Goal: Check status: Check status

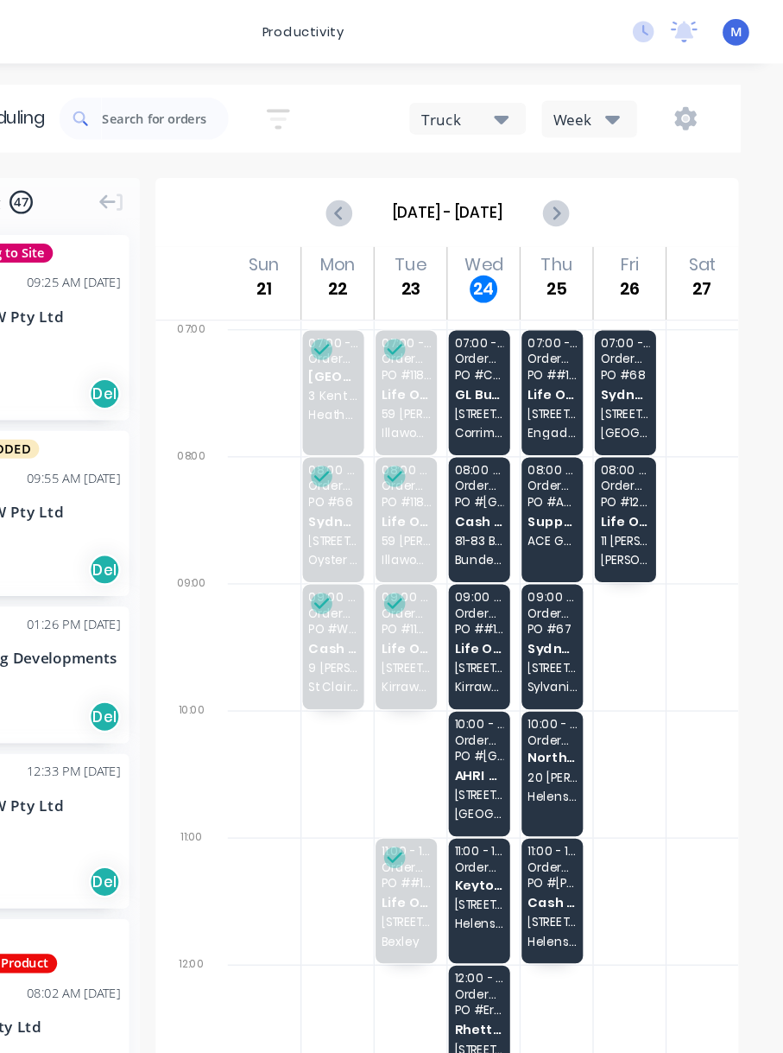
click at [516, 630] on span "AHRI Services" at bounding box center [536, 632] width 40 height 11
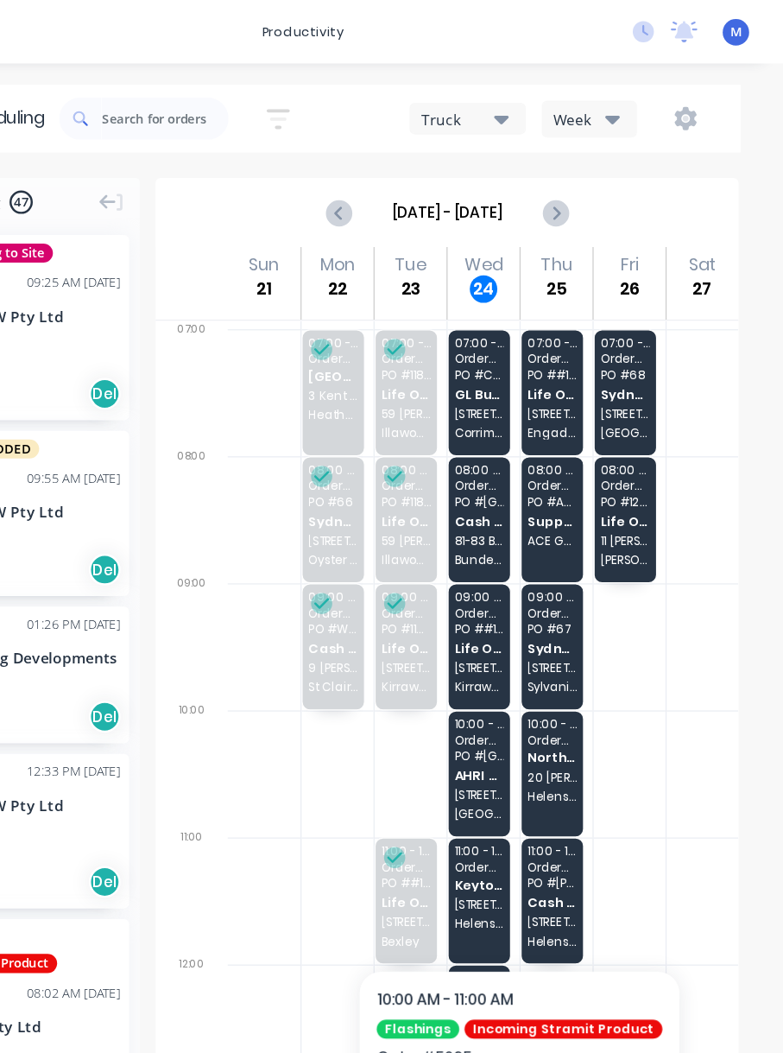
click at [516, 634] on span "AHRI Services" at bounding box center [536, 632] width 40 height 11
click at [516, 633] on span "AHRI Services" at bounding box center [536, 632] width 40 height 11
click at [516, 632] on span "AHRI Services" at bounding box center [536, 632] width 40 height 11
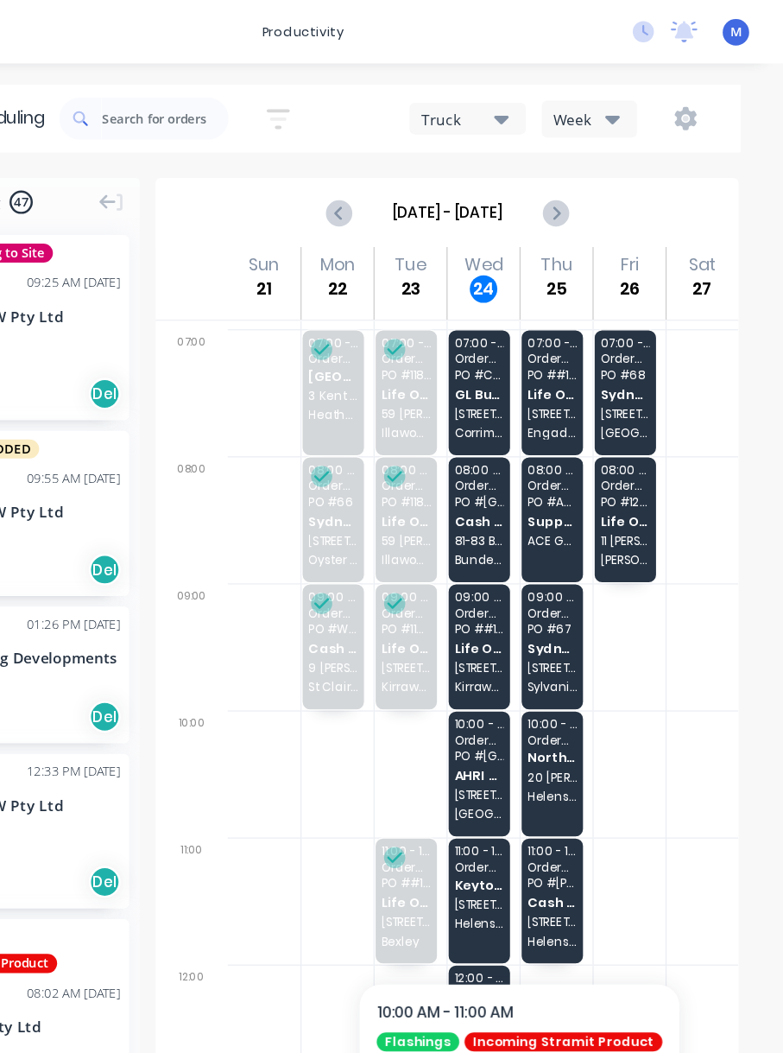
scroll to position [-2, 0]
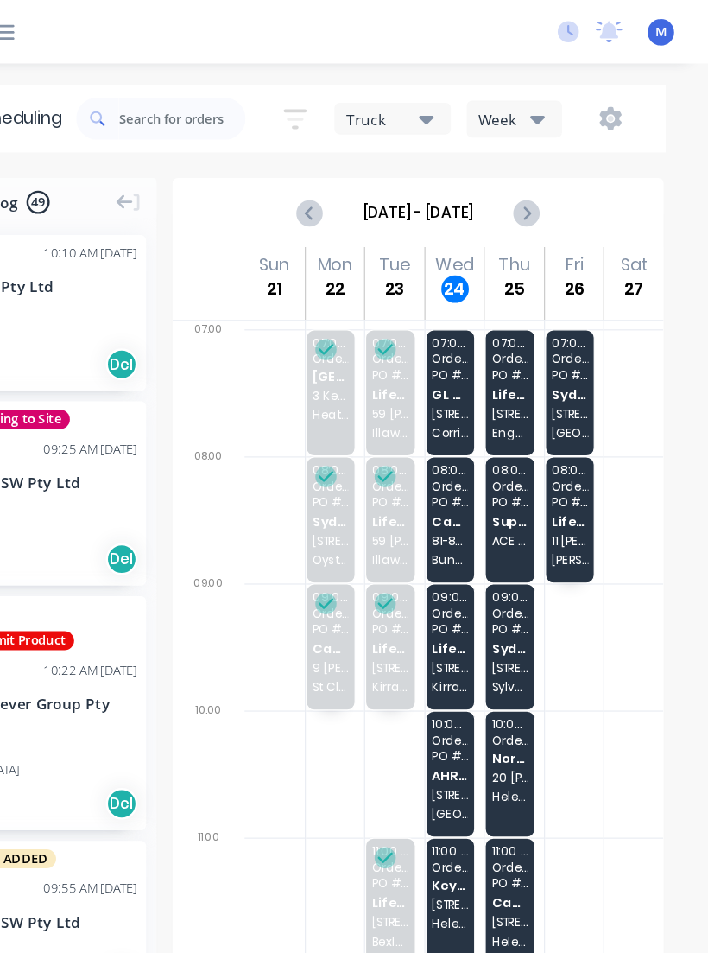
click at [478, 622] on div "10:00 - 11:00 Order # 5095 PO # Marrickville AHRI Services [STREET_ADDRESS]" at bounding box center [498, 631] width 40 height 102
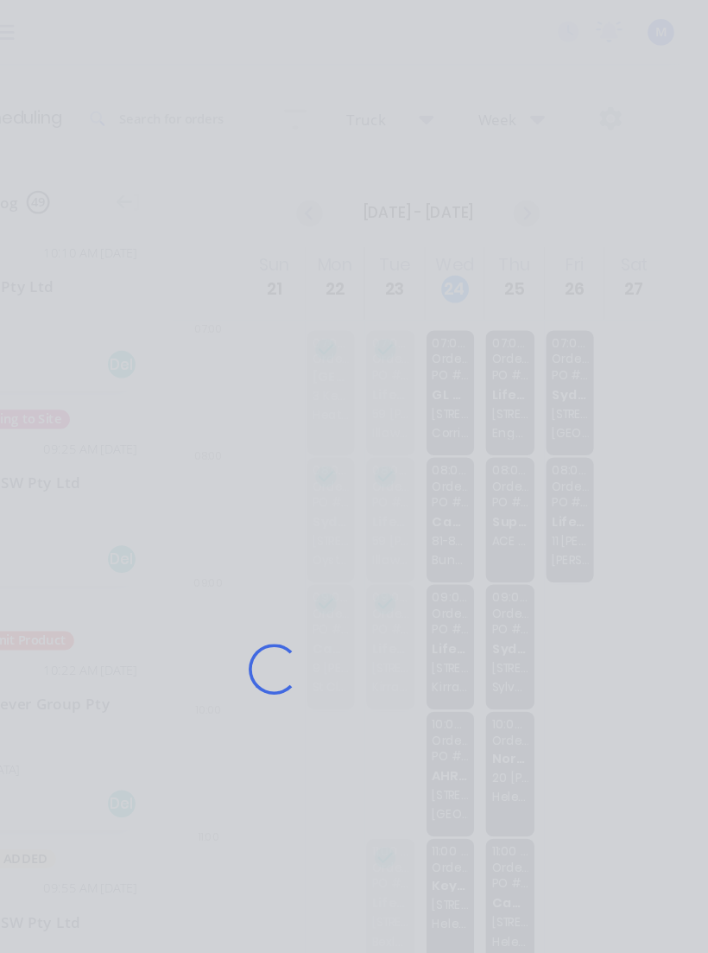
click at [369, 625] on div "Loading..." at bounding box center [354, 545] width 674 height 953
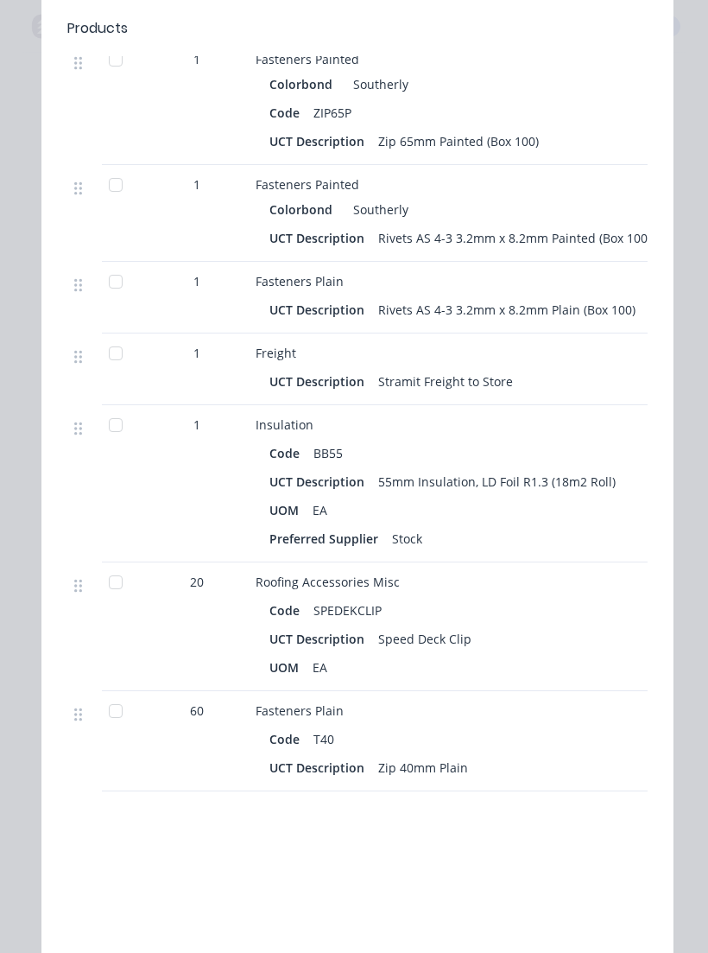
scroll to position [2419, 0]
click at [125, 589] on div at bounding box center [115, 583] width 35 height 35
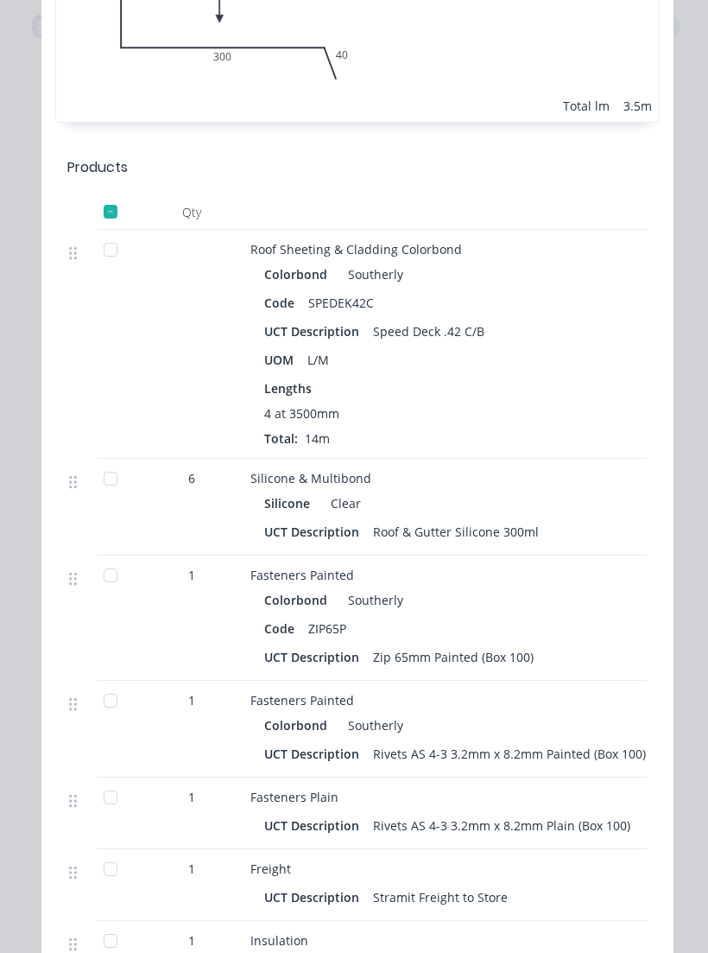
scroll to position [0, 3]
click at [111, 252] on div at bounding box center [113, 249] width 35 height 35
click at [118, 478] on div at bounding box center [113, 478] width 35 height 35
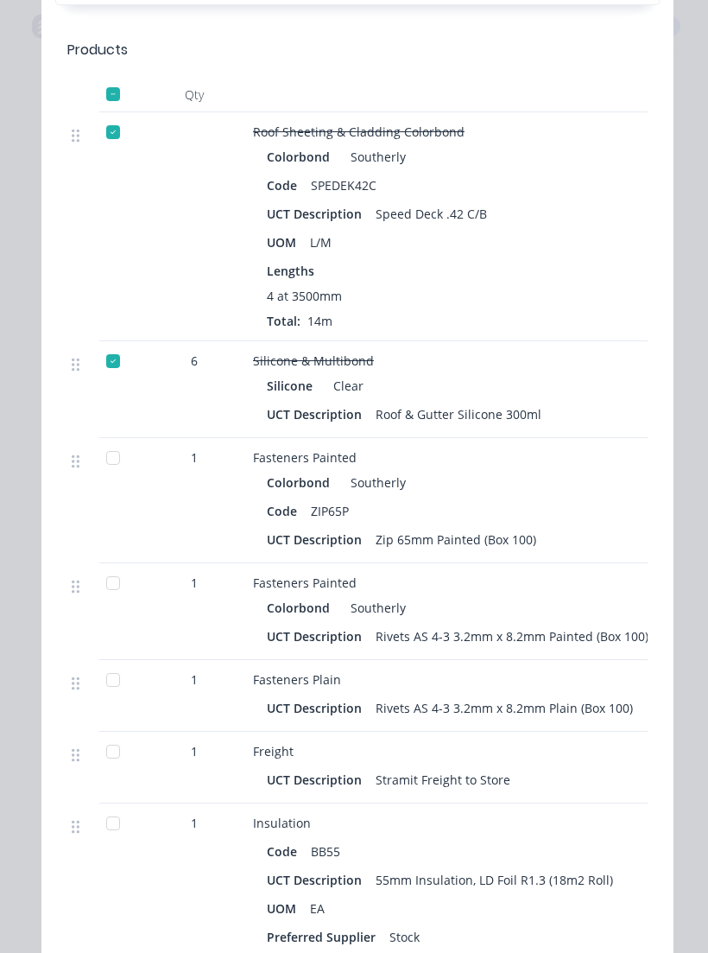
scroll to position [2028, 0]
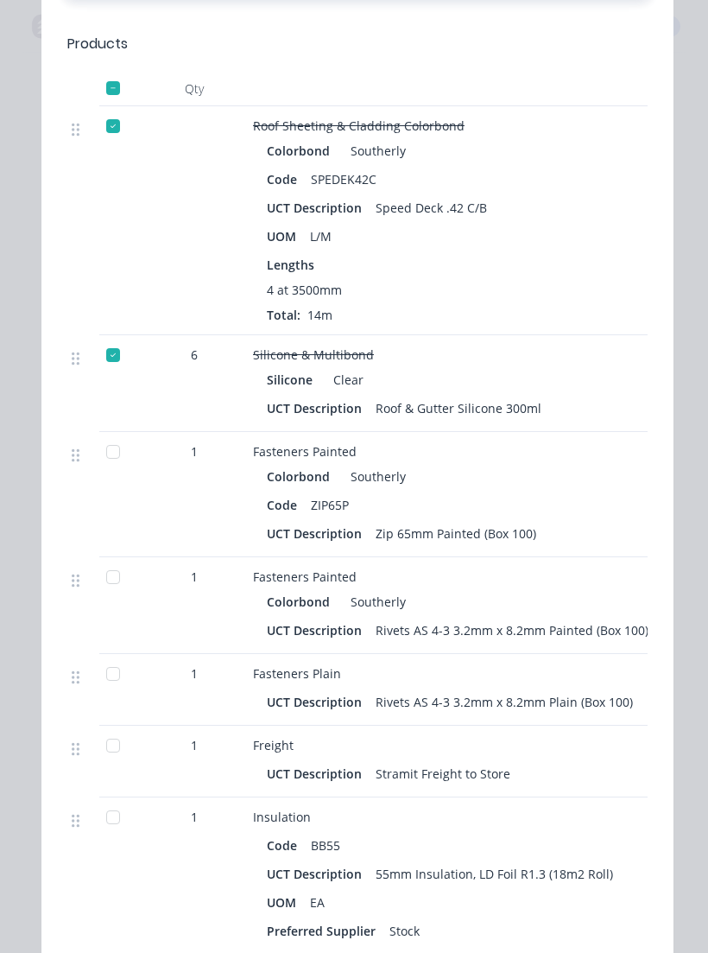
click at [116, 440] on div at bounding box center [113, 451] width 35 height 35
click at [125, 572] on div at bounding box center [113, 577] width 35 height 35
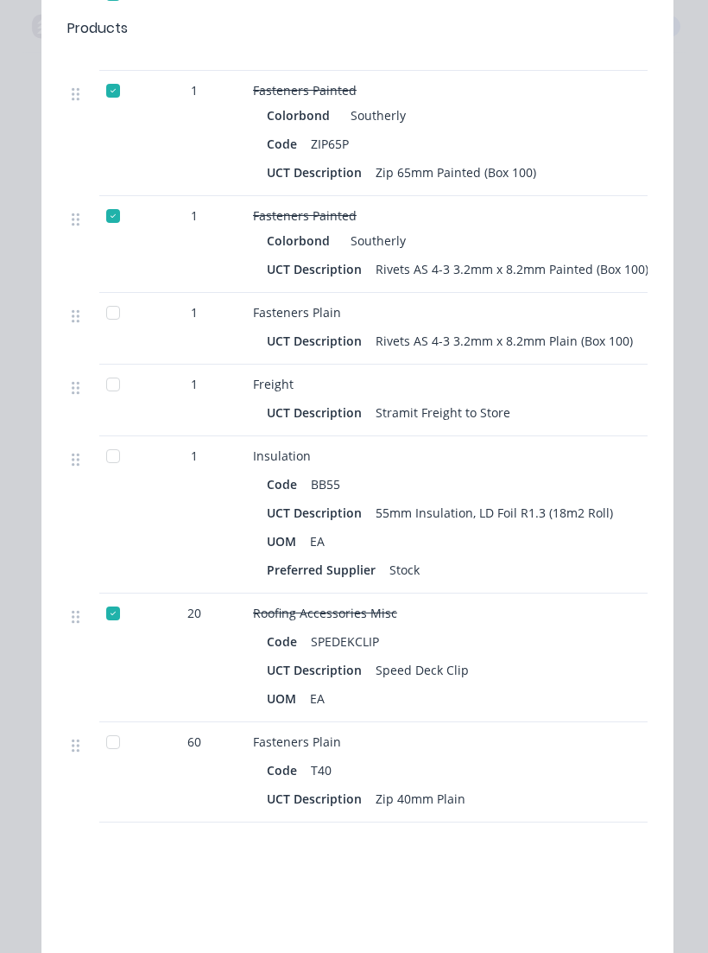
scroll to position [2384, 0]
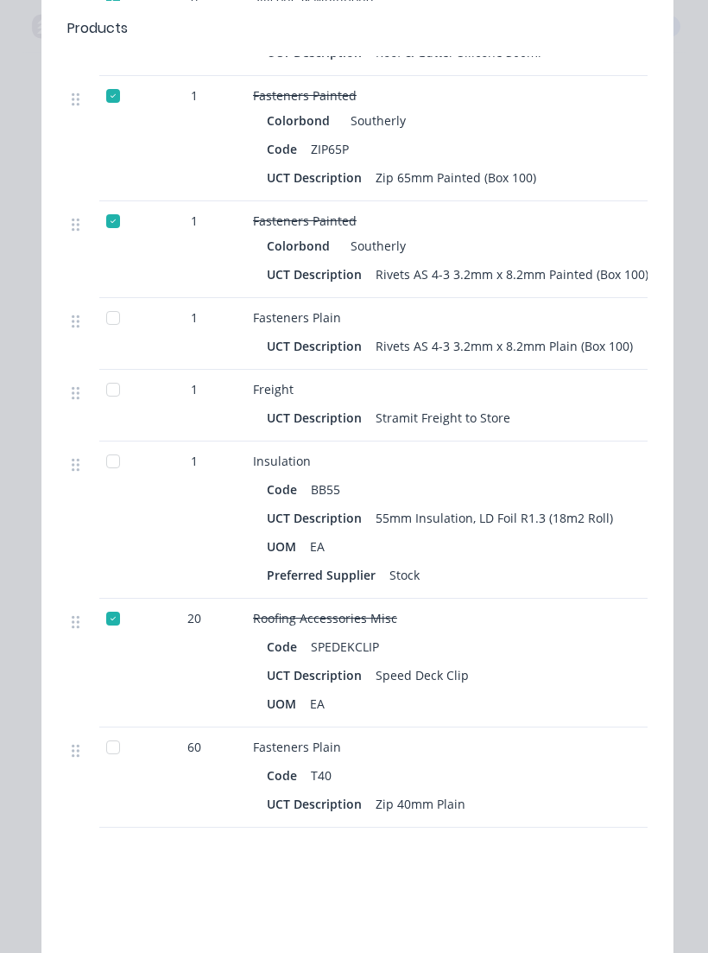
click at [104, 747] on div at bounding box center [113, 747] width 35 height 35
click at [111, 318] on div at bounding box center [113, 318] width 35 height 35
click at [107, 388] on div at bounding box center [113, 389] width 35 height 35
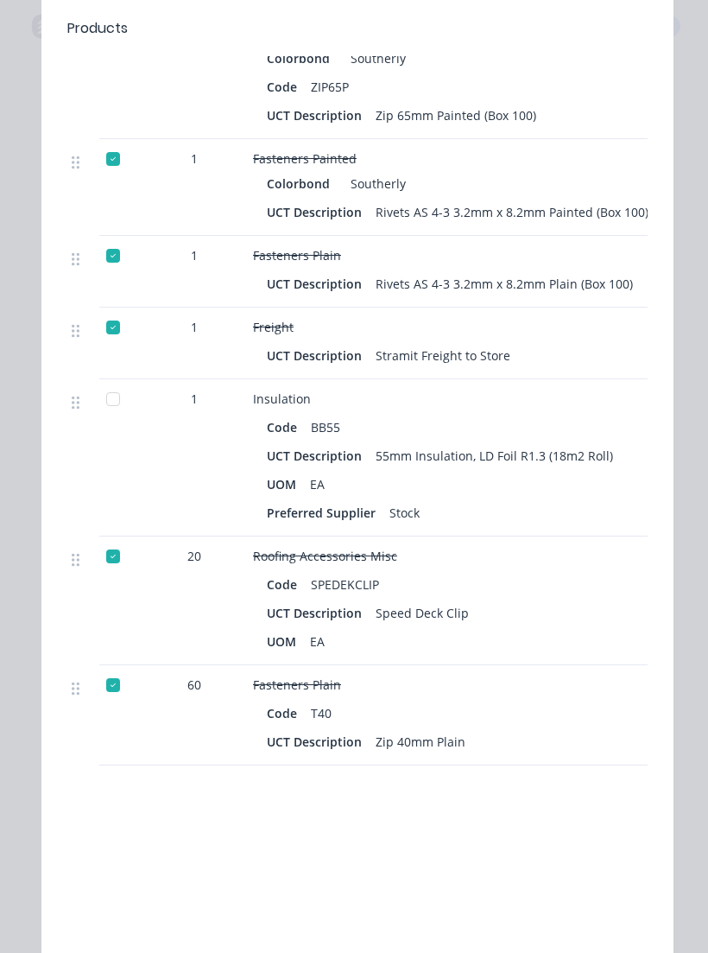
scroll to position [2441, 0]
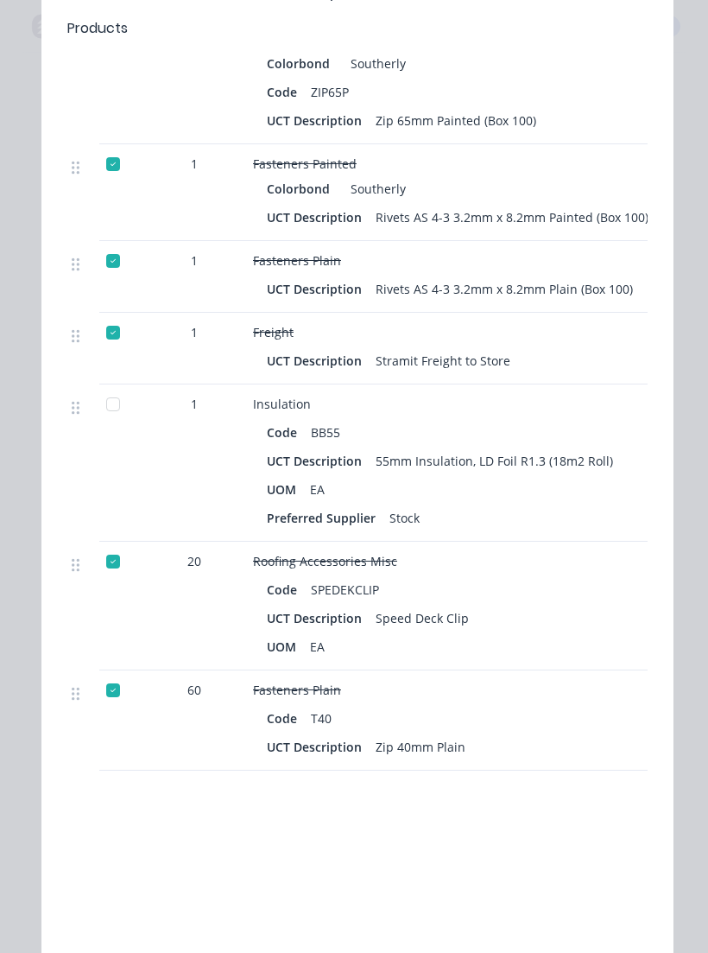
click at [123, 412] on div at bounding box center [113, 404] width 35 height 35
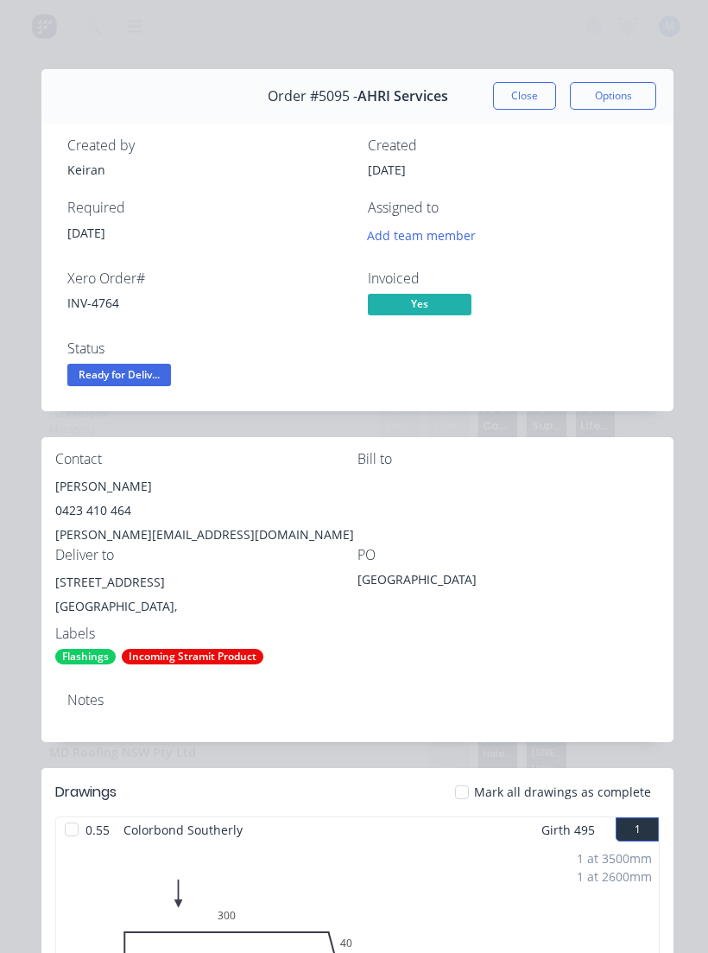
scroll to position [0, 0]
click at [528, 90] on button "Close" at bounding box center [524, 96] width 63 height 28
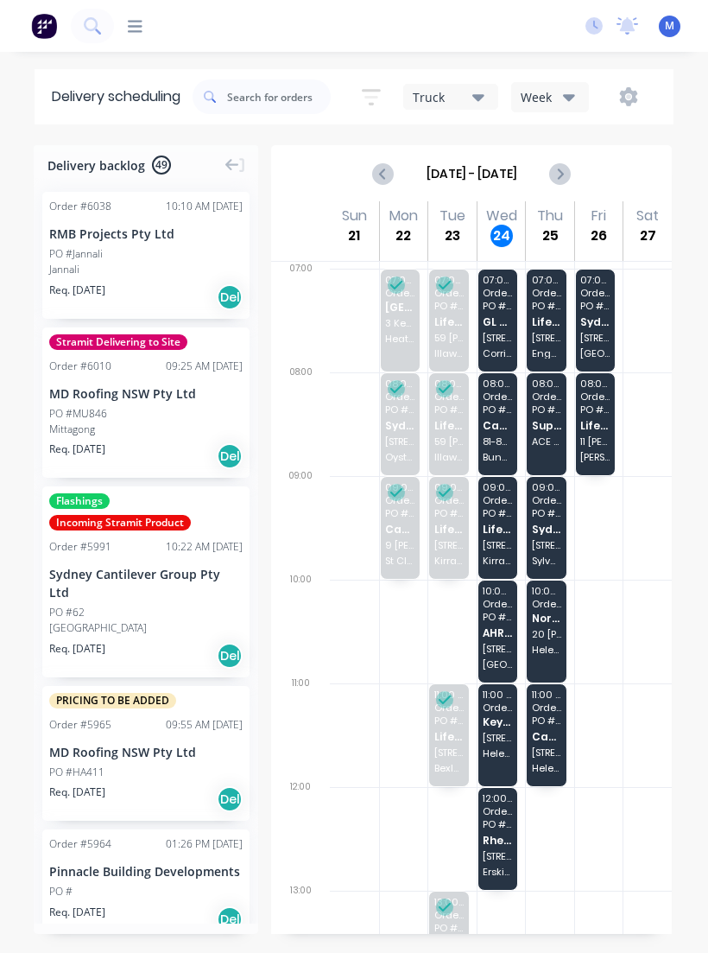
click at [501, 834] on span "Rhetts Assured" at bounding box center [497, 839] width 29 height 11
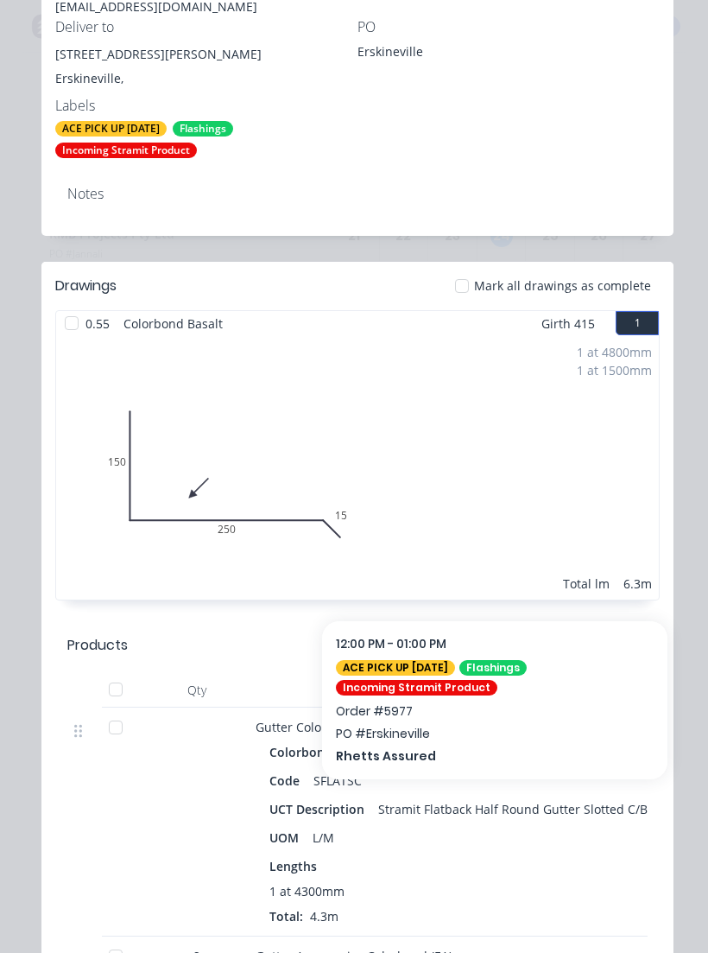
scroll to position [527, 0]
click at [67, 317] on div at bounding box center [71, 324] width 35 height 35
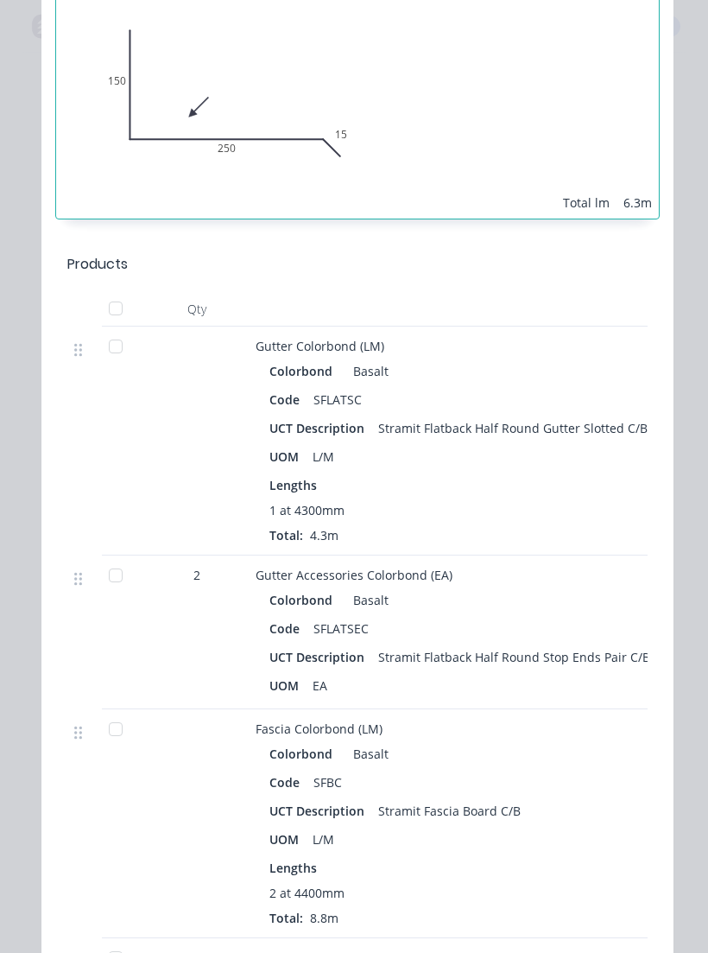
scroll to position [906, 0]
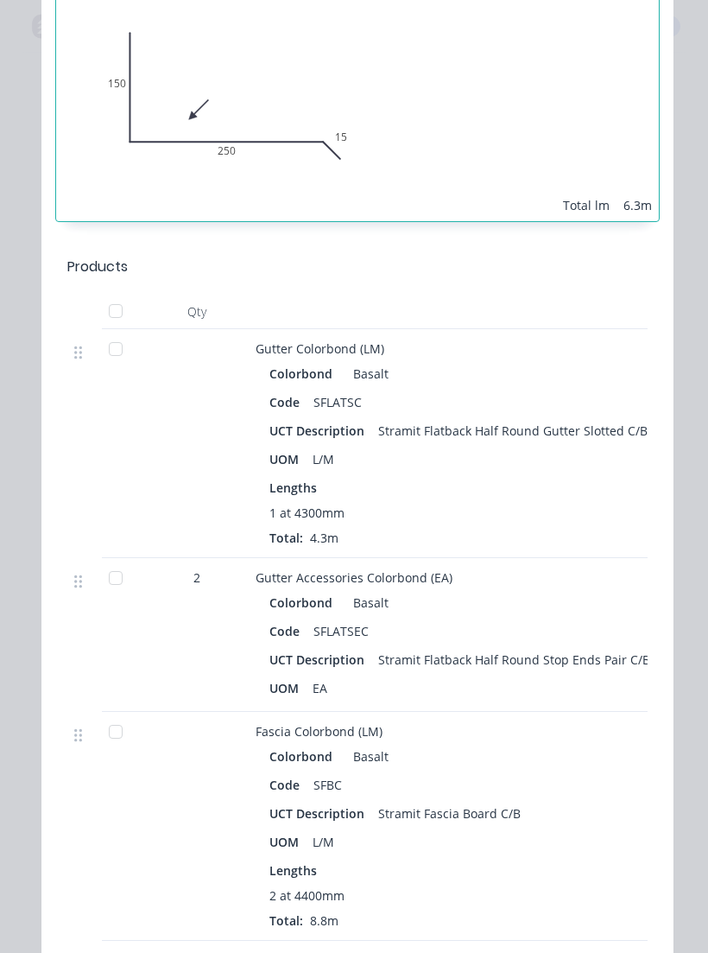
click at [112, 363] on div at bounding box center [115, 349] width 35 height 35
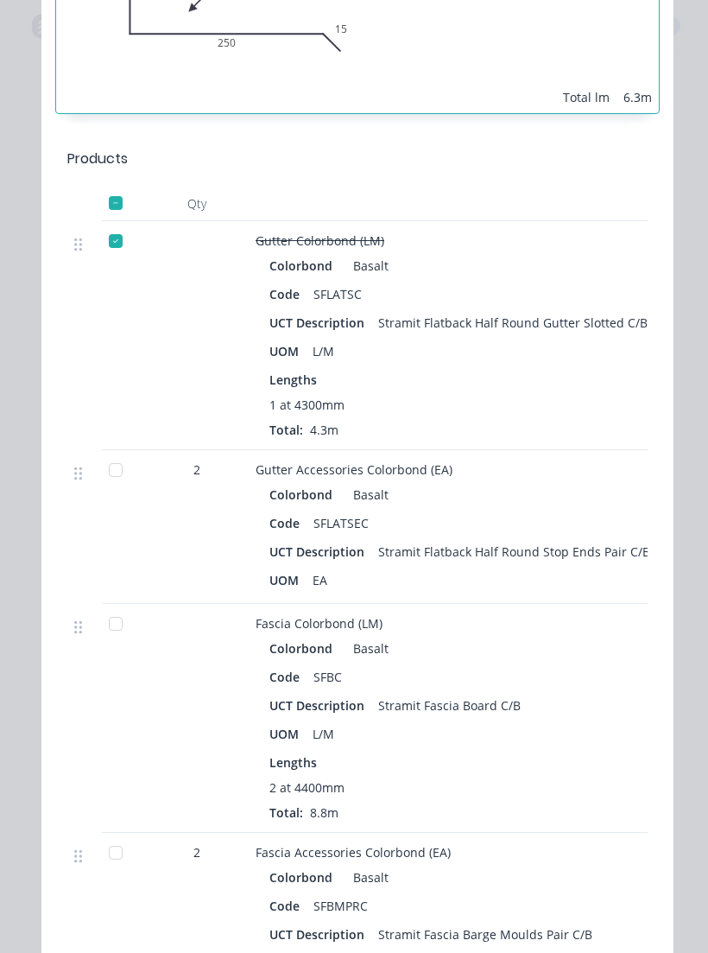
scroll to position [1017, 0]
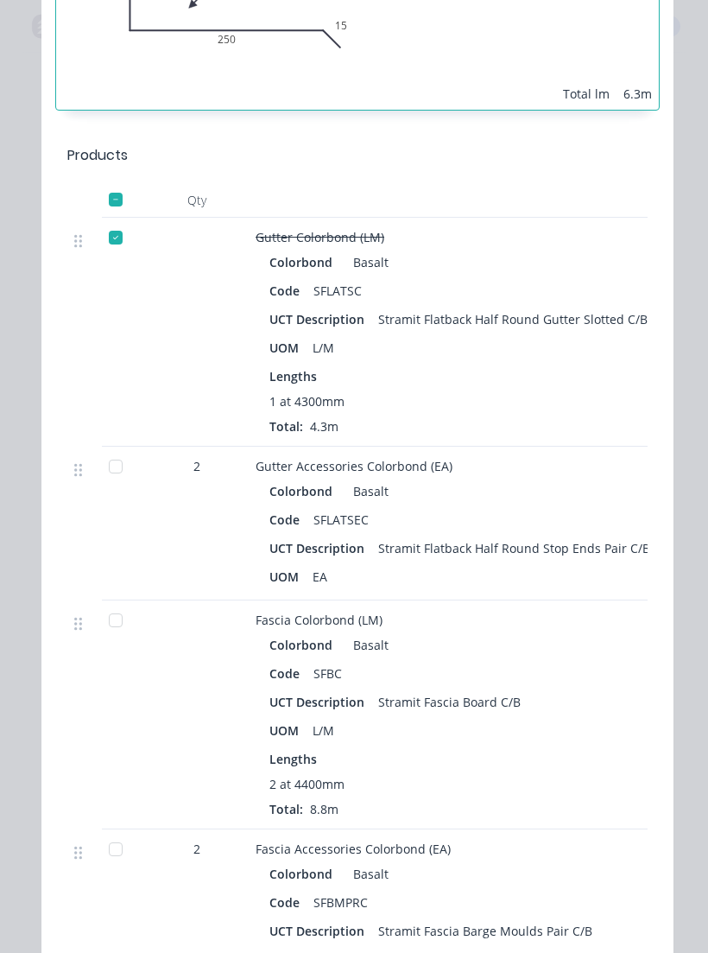
click at [99, 625] on div at bounding box center [115, 620] width 35 height 35
click at [108, 469] on div at bounding box center [115, 466] width 35 height 35
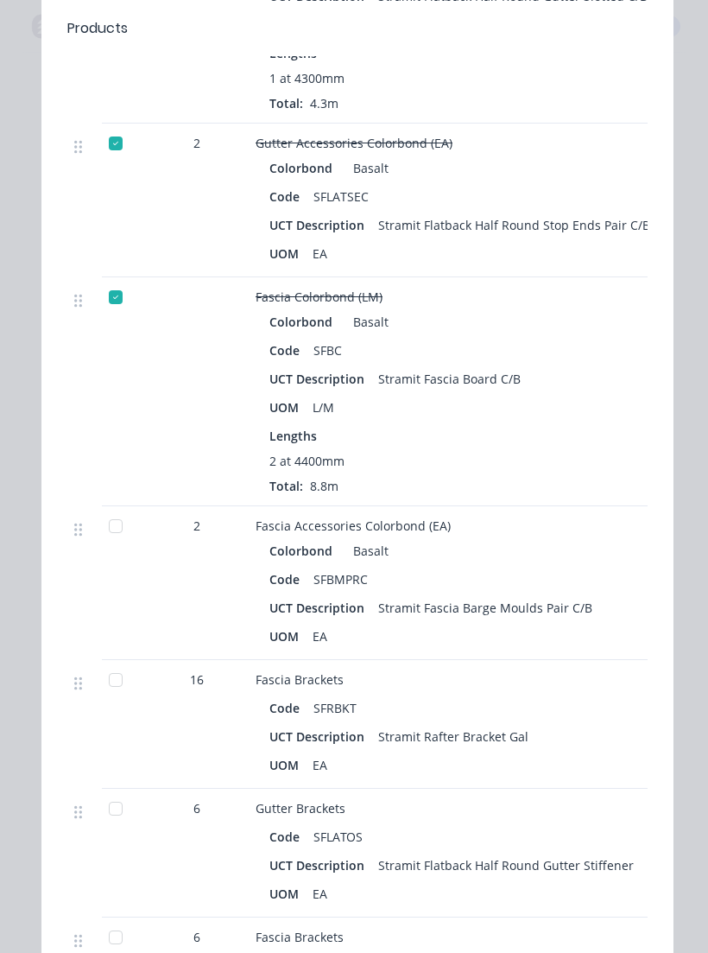
scroll to position [1342, 0]
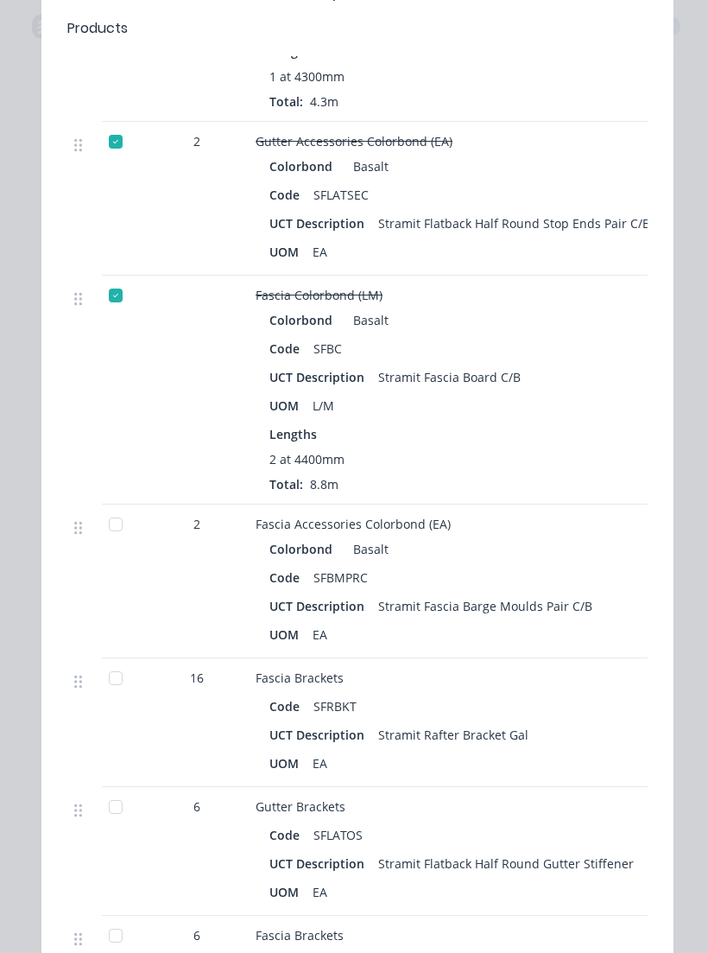
click at [117, 527] on div at bounding box center [115, 524] width 35 height 35
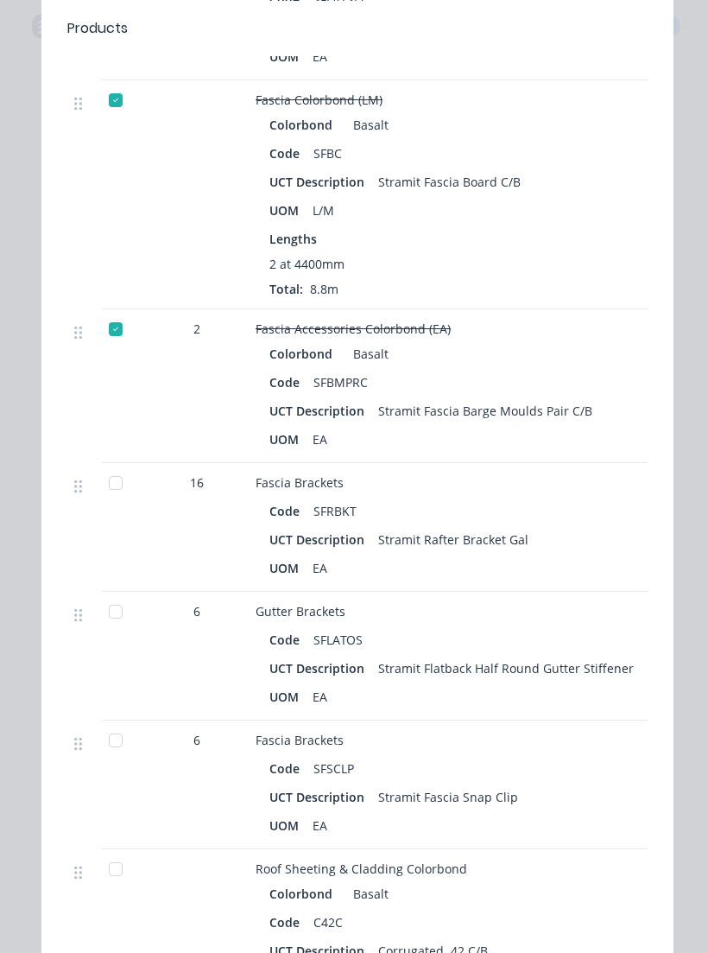
scroll to position [1552, 0]
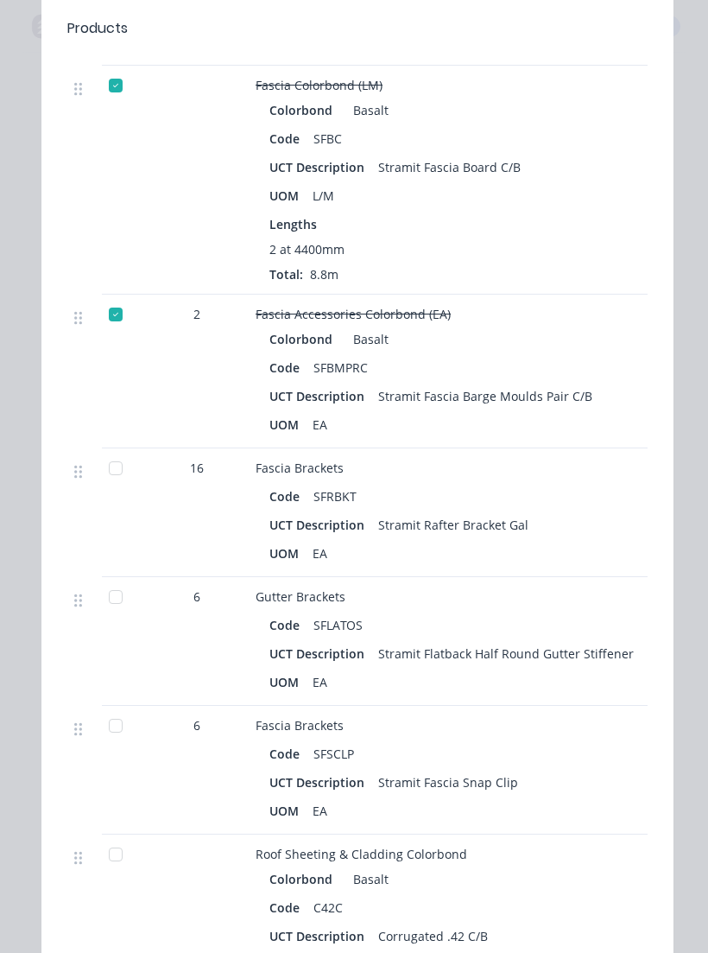
click at [128, 470] on div at bounding box center [115, 468] width 35 height 35
click at [114, 586] on div at bounding box center [115, 596] width 35 height 35
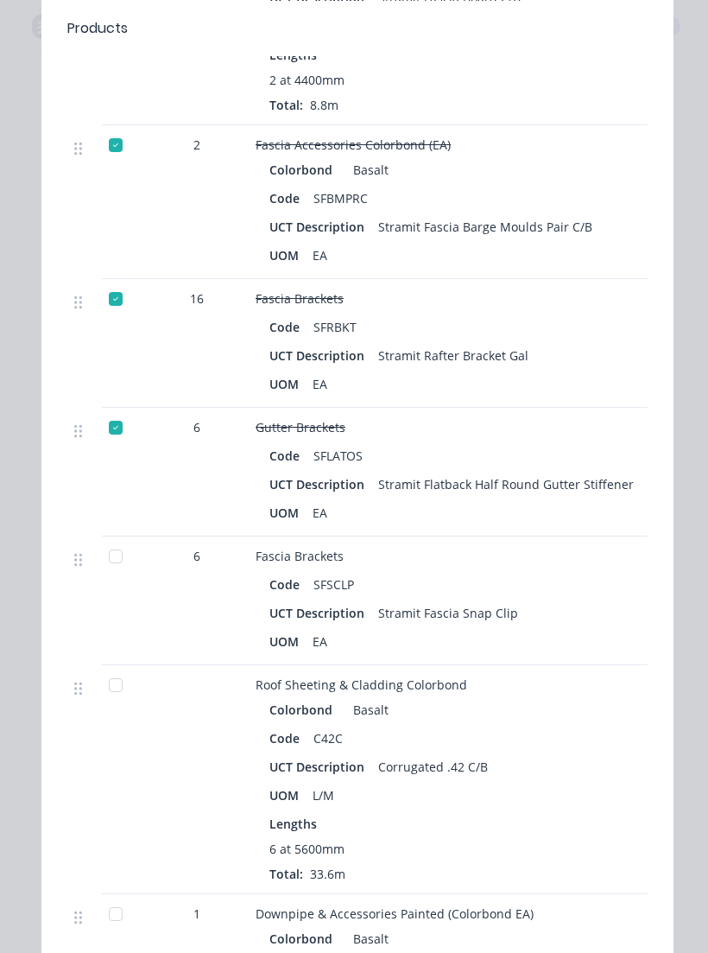
scroll to position [1722, 0]
click at [120, 563] on div at bounding box center [115, 555] width 35 height 35
click at [124, 425] on div at bounding box center [115, 426] width 35 height 35
click at [124, 554] on div at bounding box center [115, 555] width 35 height 35
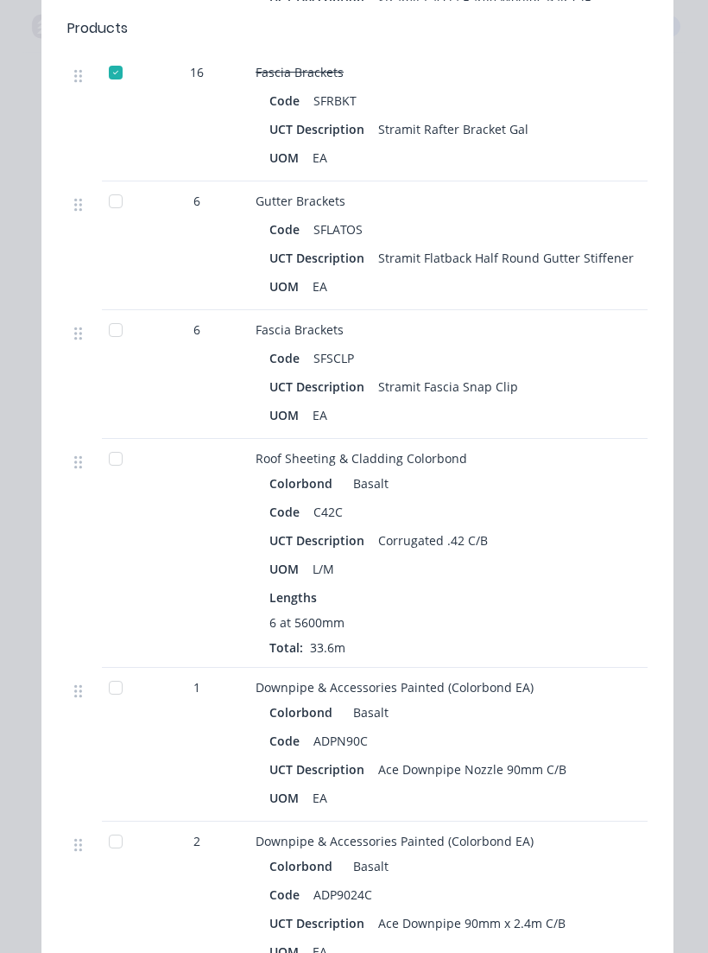
scroll to position [1955, 0]
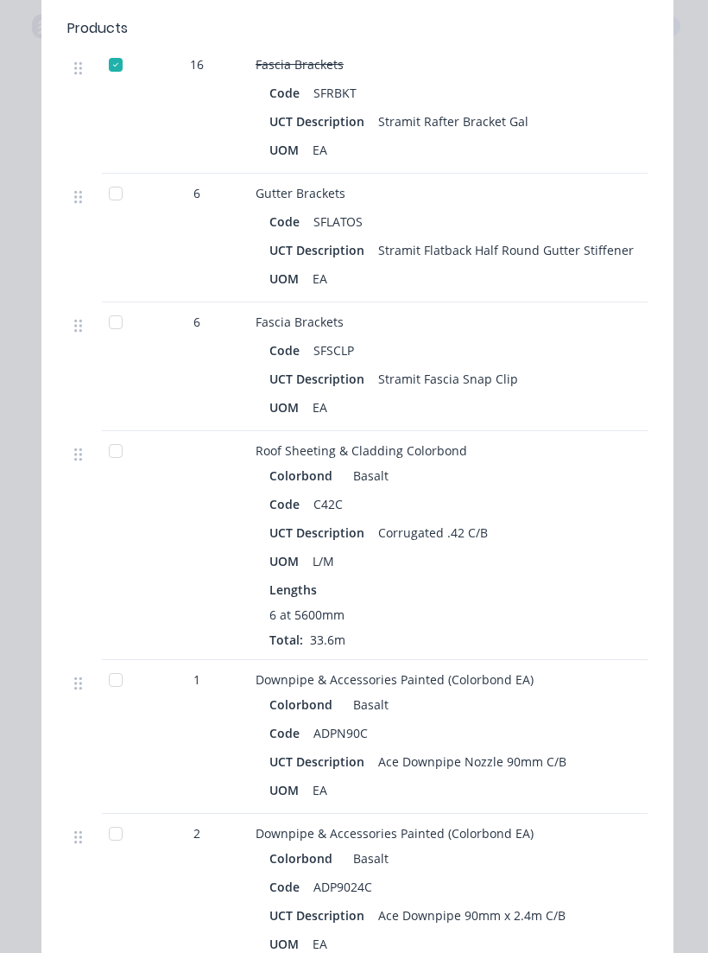
click at [118, 459] on div at bounding box center [115, 451] width 35 height 35
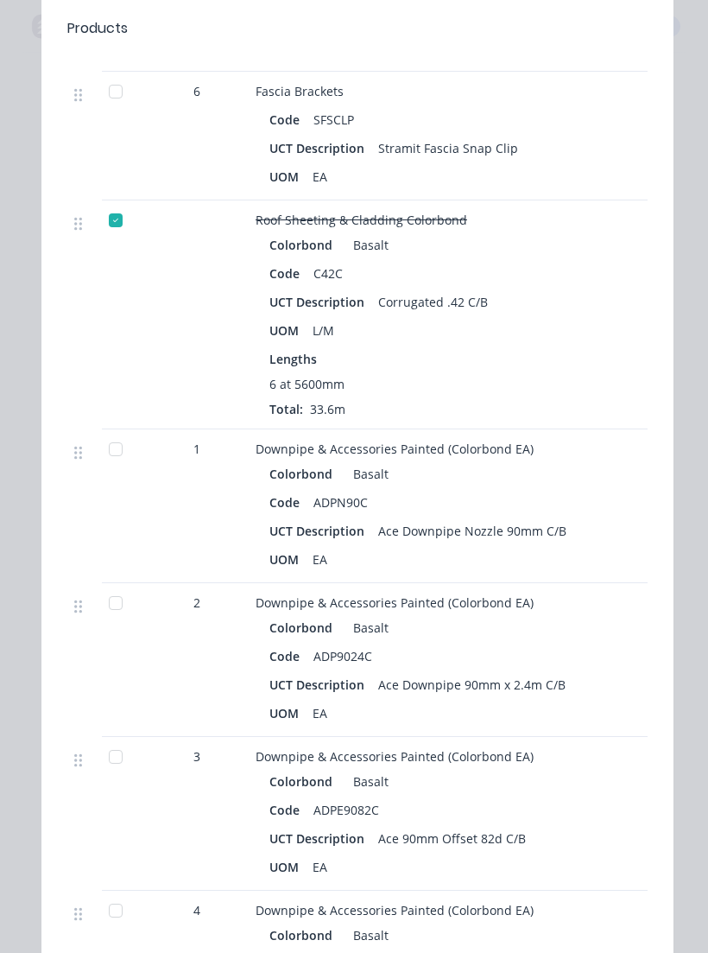
scroll to position [2187, 0]
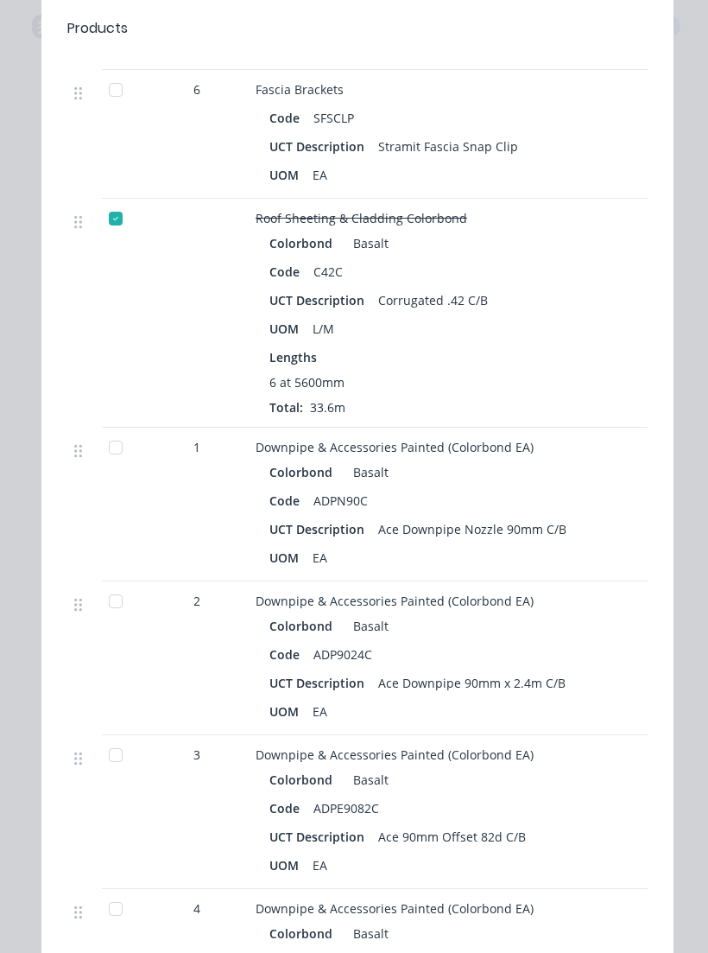
click at [122, 453] on div at bounding box center [115, 447] width 35 height 35
click at [119, 607] on div at bounding box center [115, 601] width 35 height 35
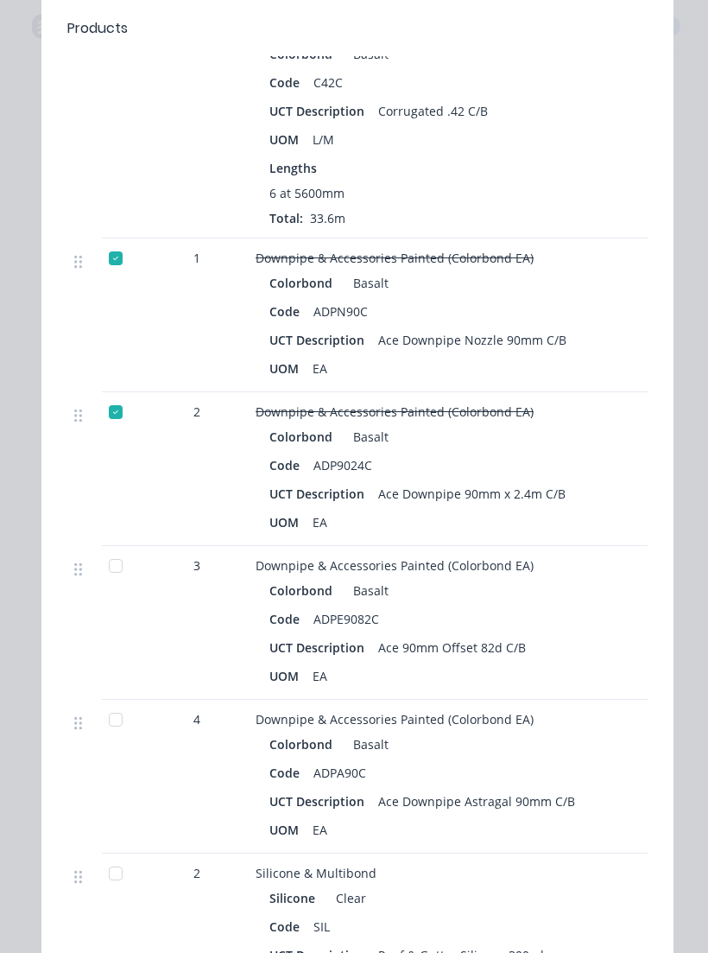
scroll to position [2378, 0]
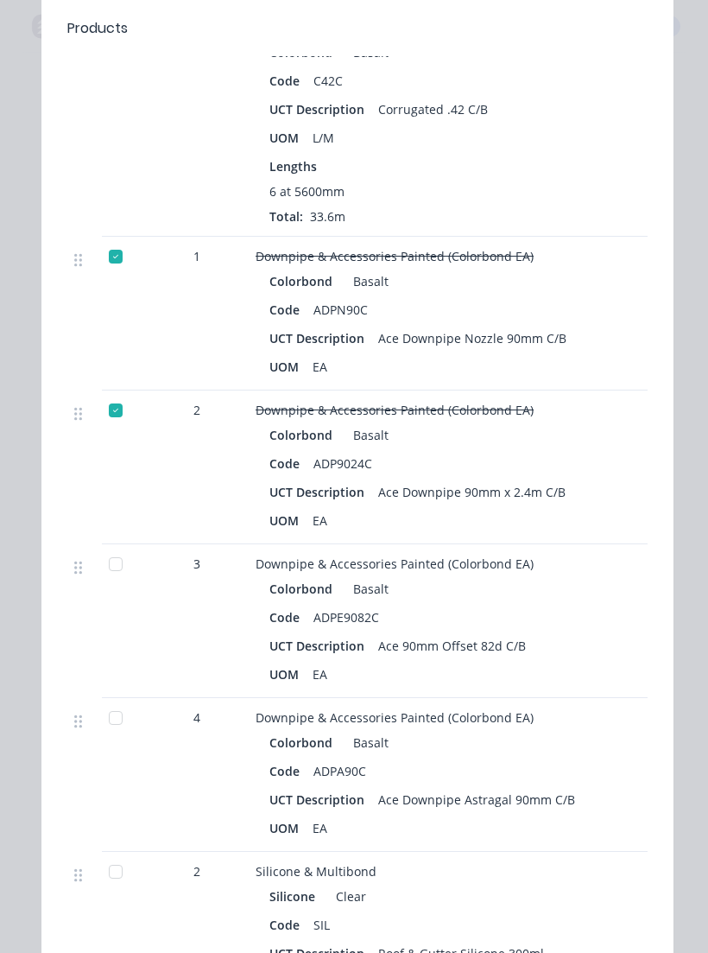
click at [111, 571] on div at bounding box center [115, 564] width 35 height 35
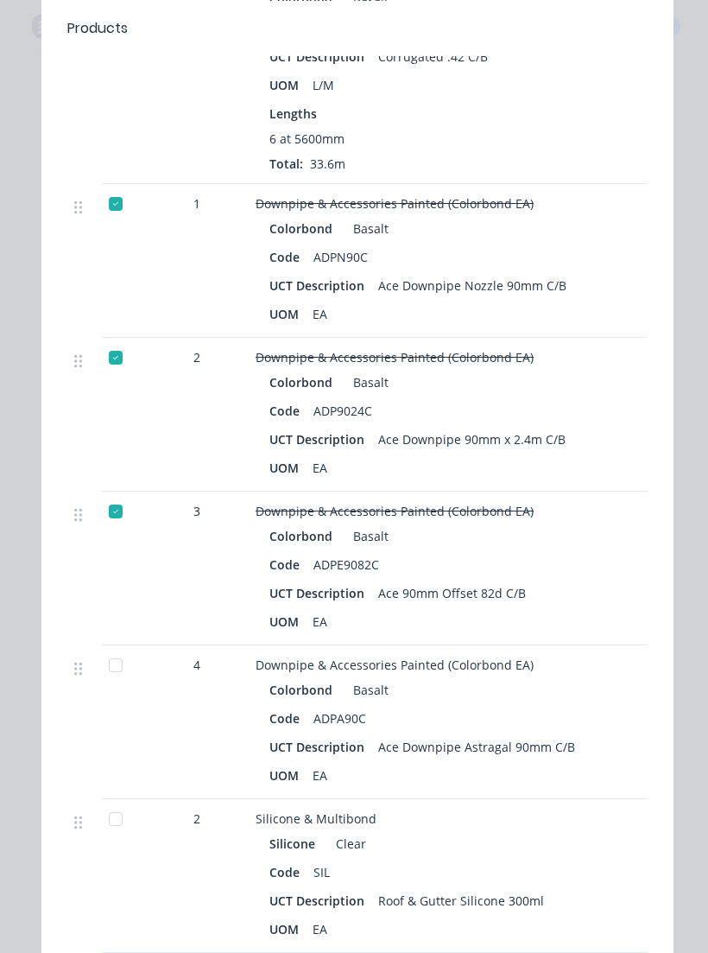
scroll to position [2436, 0]
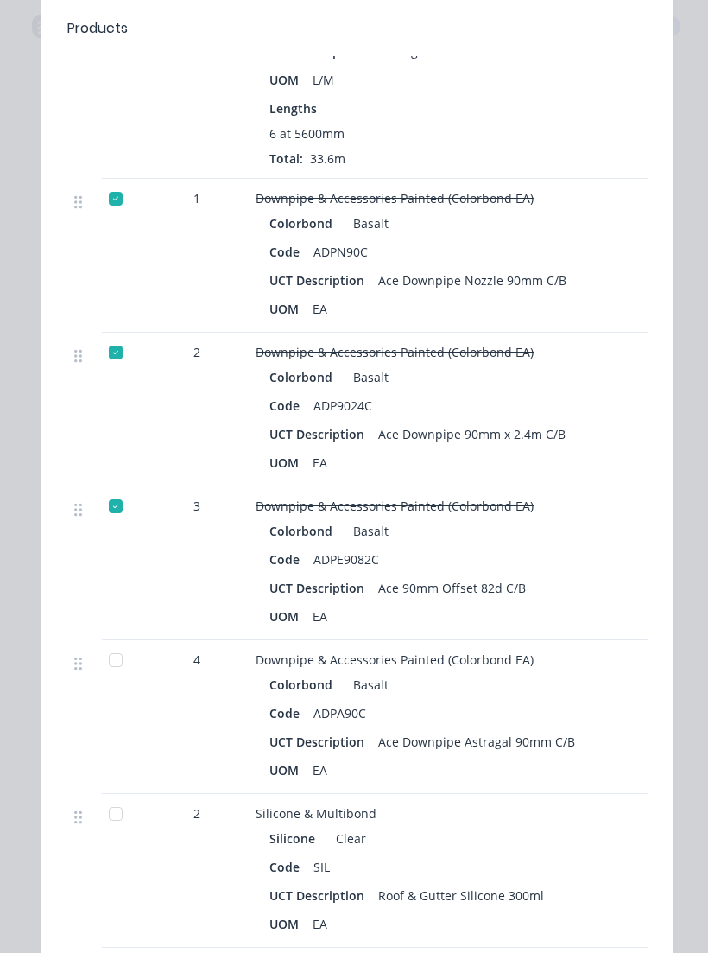
click at [124, 660] on div at bounding box center [115, 660] width 35 height 35
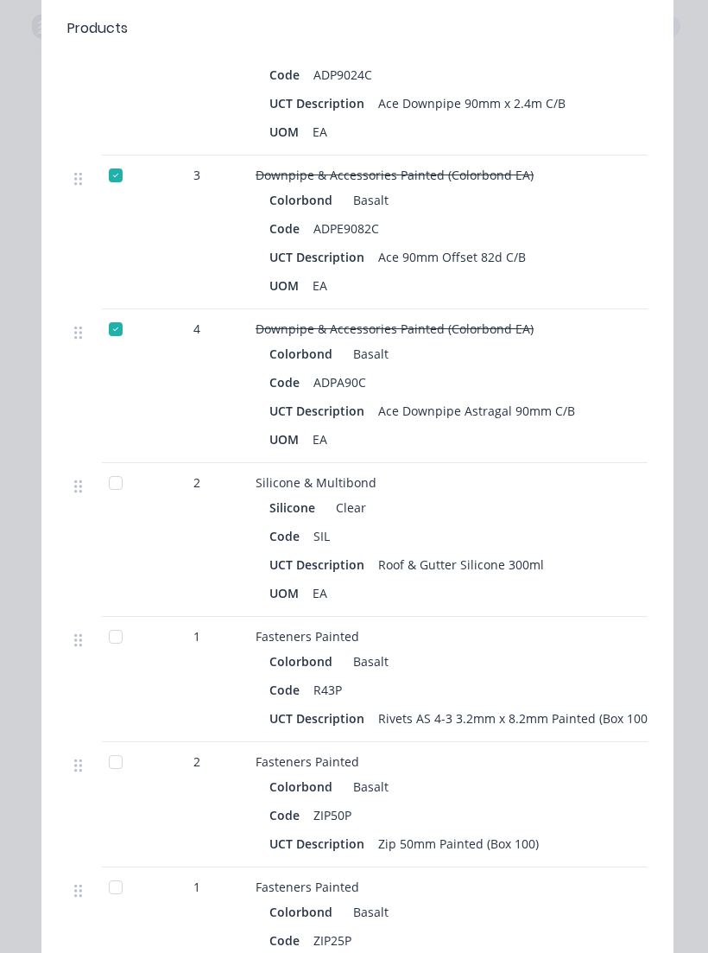
scroll to position [2766, 0]
click at [128, 484] on div at bounding box center [115, 483] width 35 height 35
click at [117, 637] on div at bounding box center [115, 637] width 35 height 35
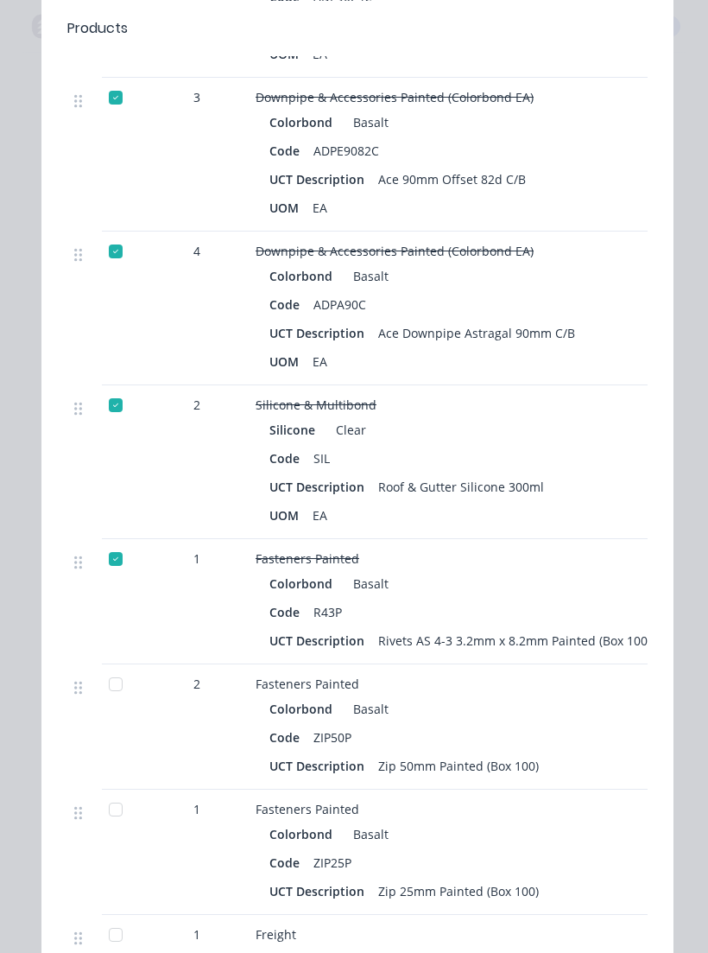
scroll to position [2859, 0]
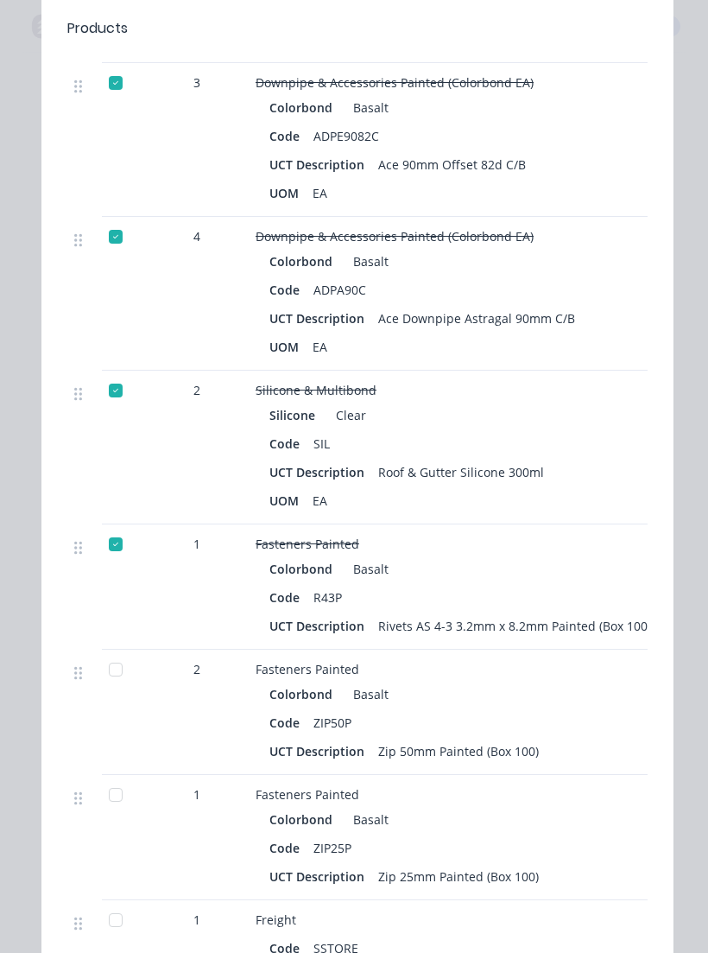
click at [120, 666] on div at bounding box center [115, 669] width 35 height 35
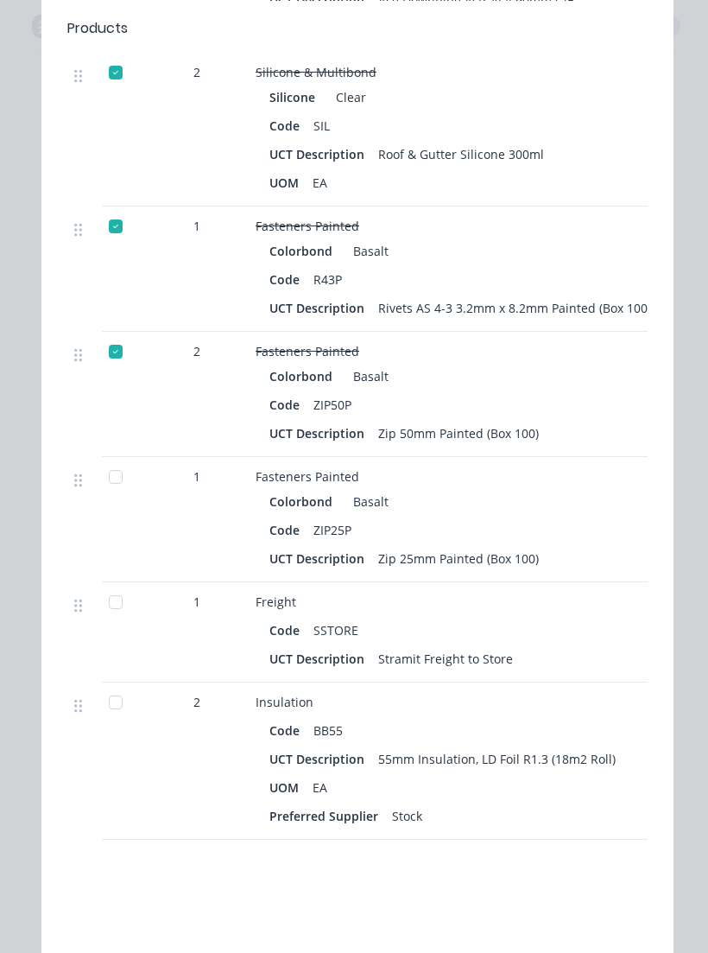
scroll to position [3181, 0]
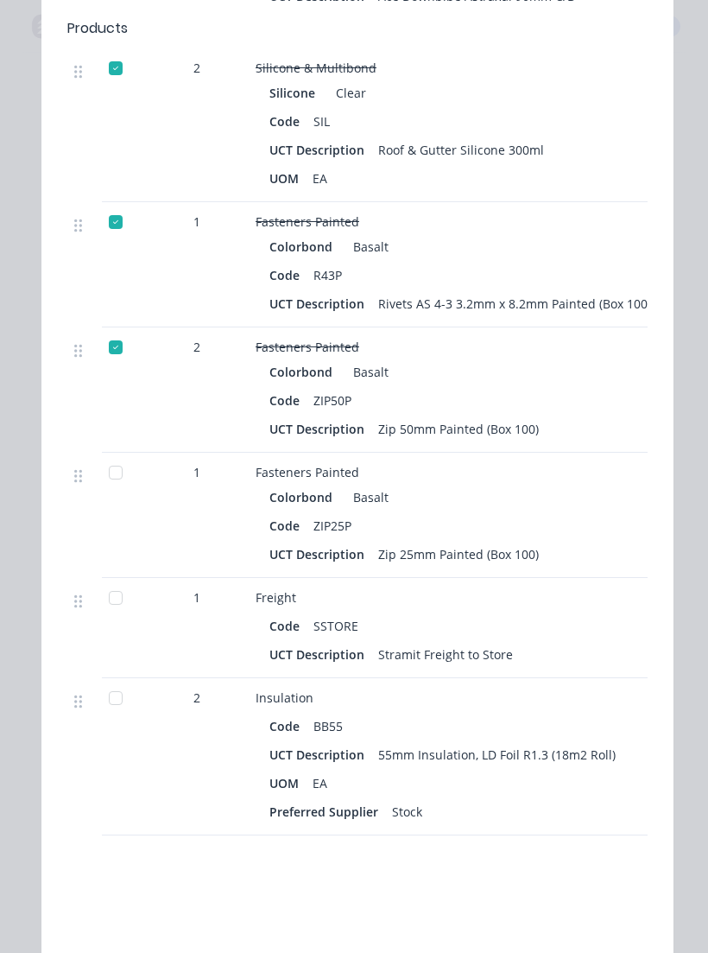
click at [112, 472] on div at bounding box center [115, 472] width 35 height 35
click at [125, 708] on div at bounding box center [115, 698] width 35 height 35
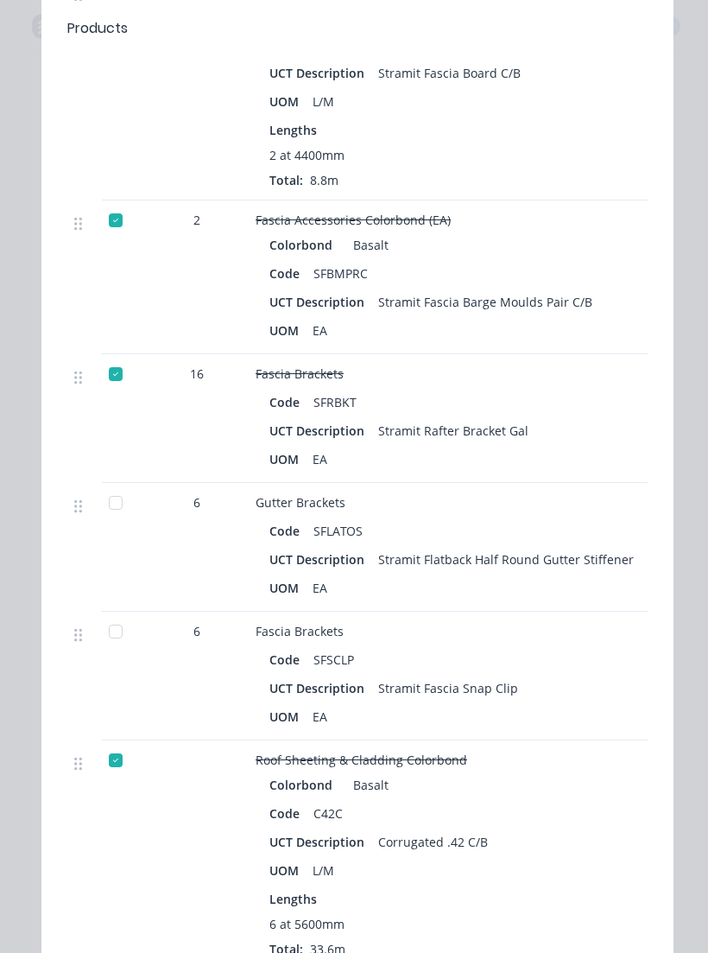
scroll to position [1648, 0]
click at [121, 643] on div at bounding box center [115, 629] width 35 height 35
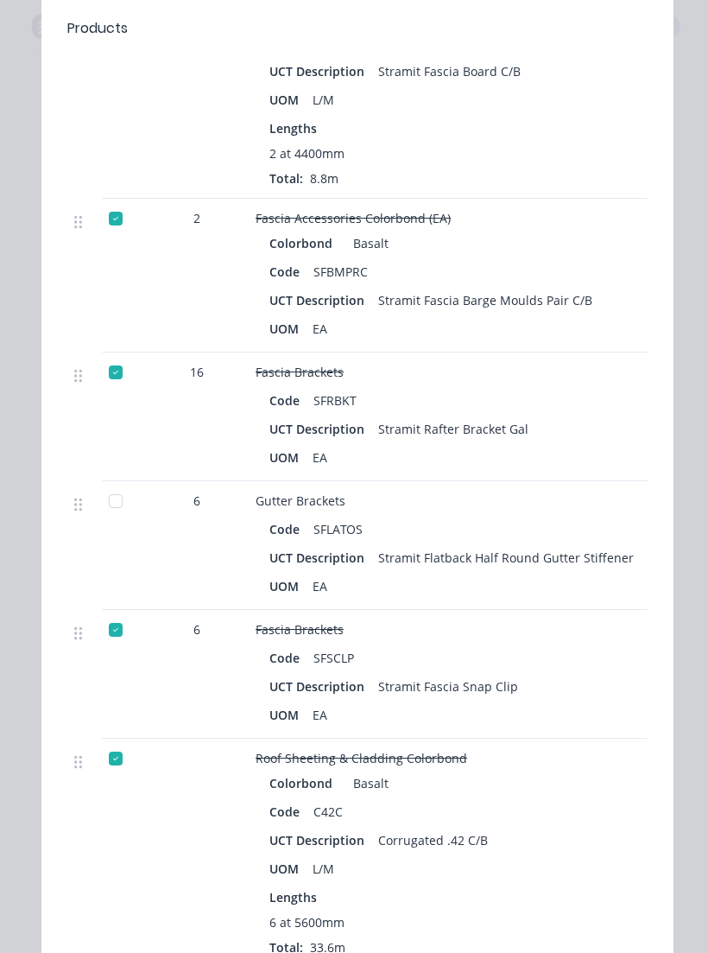
click at [126, 507] on div at bounding box center [115, 501] width 35 height 35
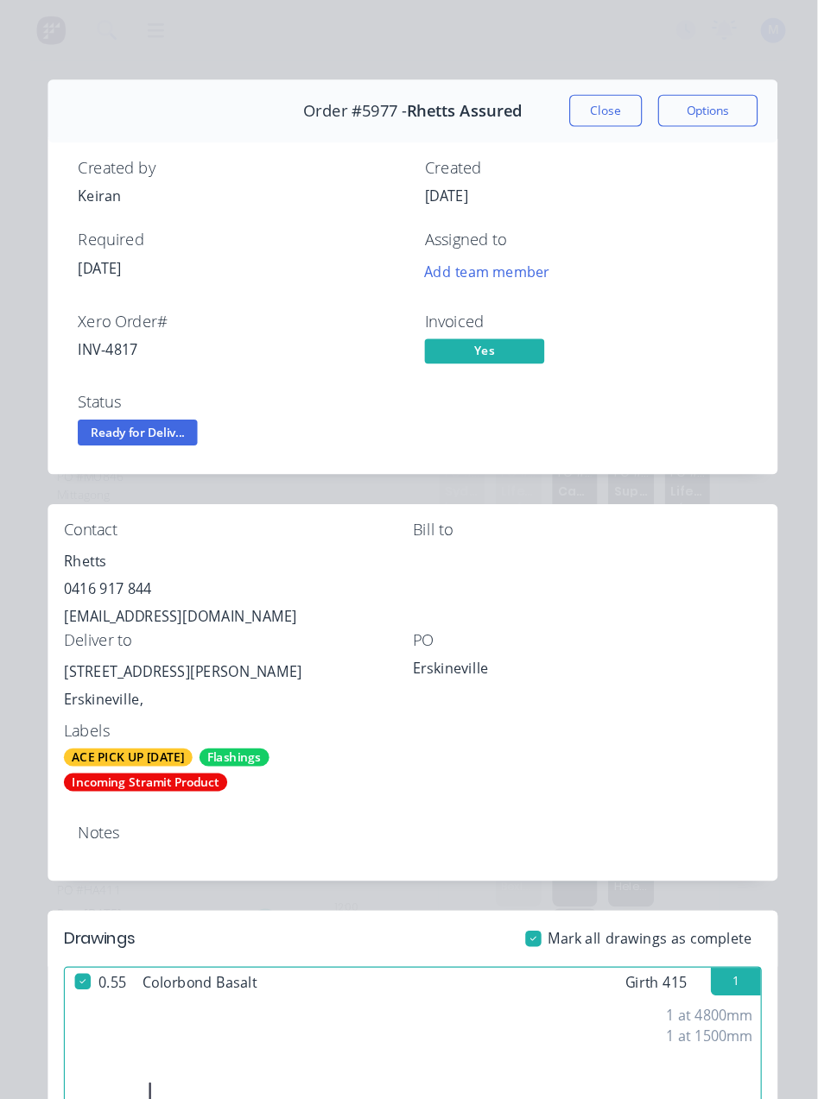
scroll to position [0, 0]
click at [543, 94] on button "Close" at bounding box center [524, 96] width 63 height 28
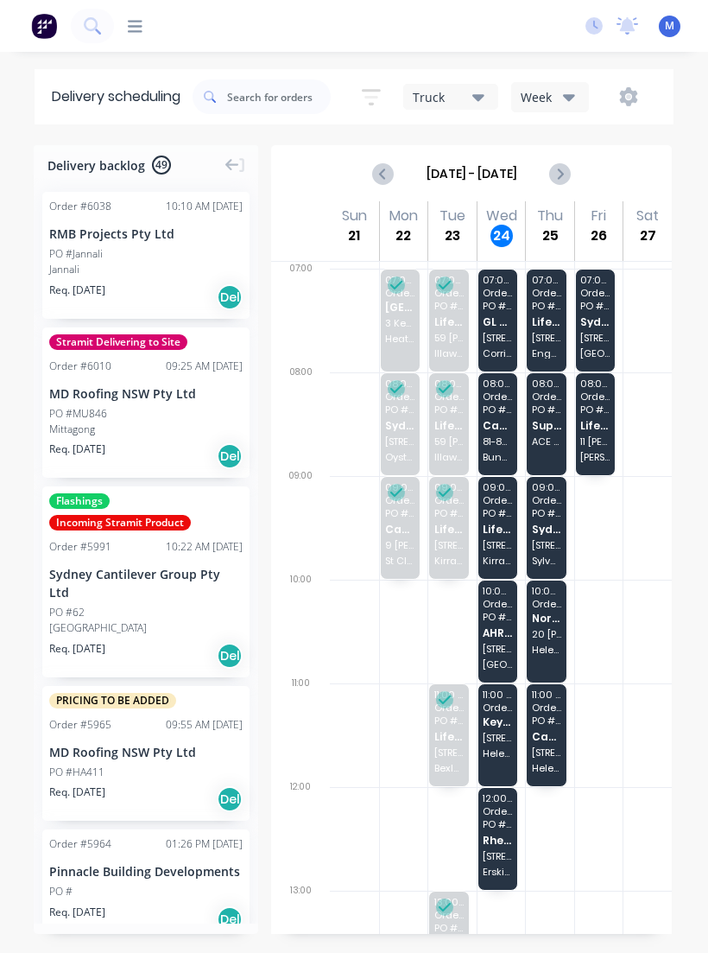
click at [10, 146] on div "Delivery backlog 49 Order # 6038 10:10 AM [DATE] RMB Projects Pty Ltd PO #Janna…" at bounding box center [354, 548] width 708 height 806
click at [467, 604] on div at bounding box center [452, 631] width 48 height 104
click at [496, 614] on span "PO # [GEOGRAPHIC_DATA]" at bounding box center [497, 616] width 29 height 10
